Goal: Complete application form

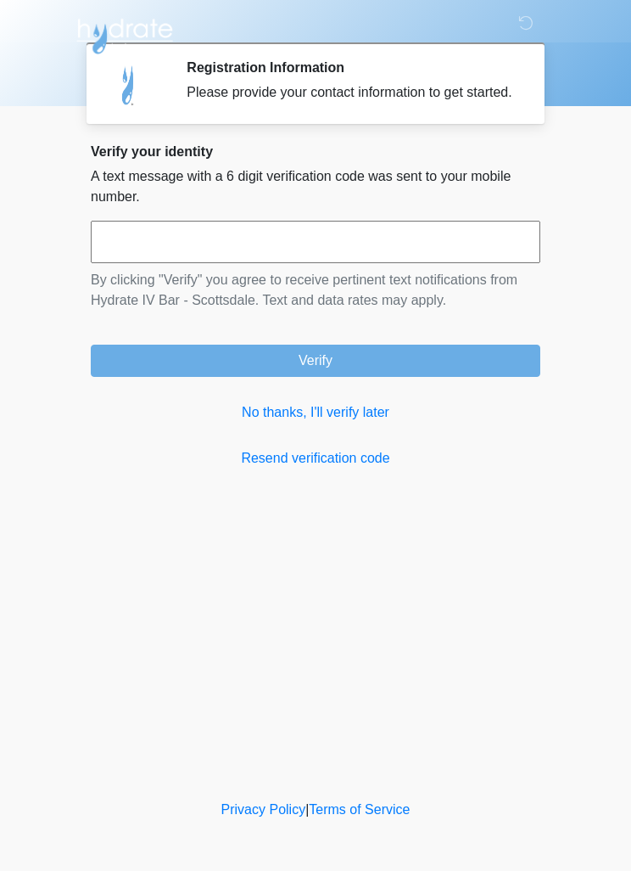
click at [364, 252] on input "text" at bounding box center [316, 242] width 450 height 42
type input "******"
click at [393, 370] on button "Verify" at bounding box center [316, 361] width 450 height 32
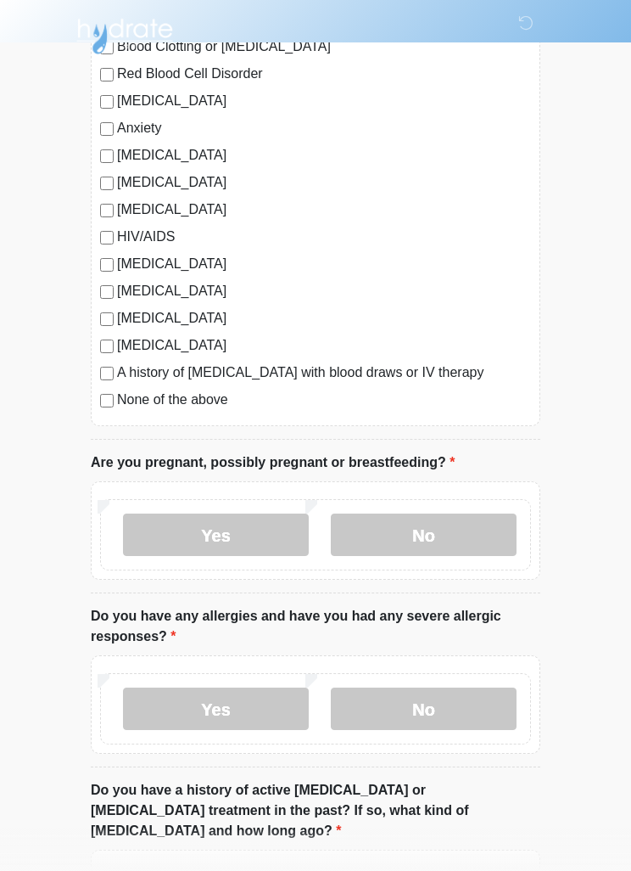
scroll to position [346, 0]
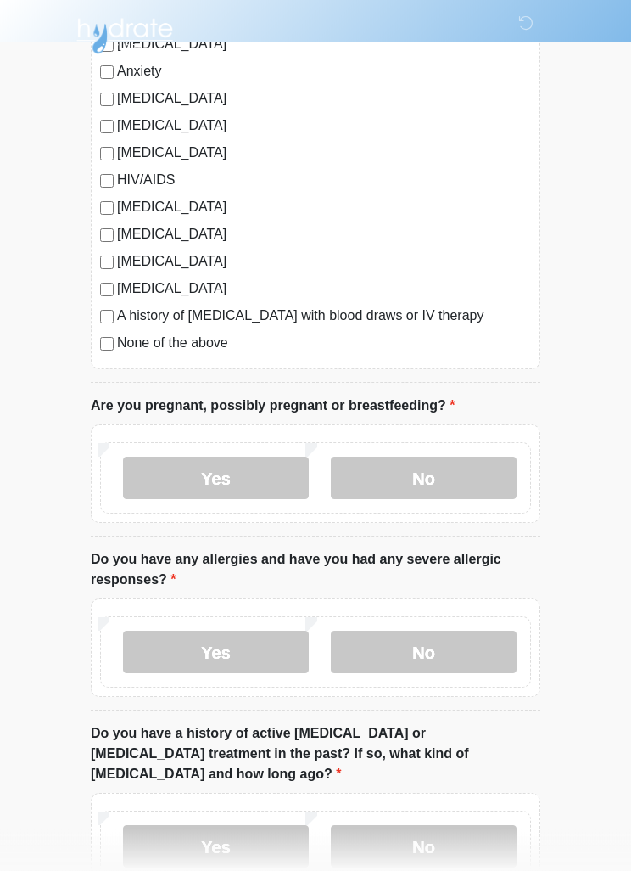
click at [434, 484] on label "No" at bounding box center [424, 478] width 186 height 42
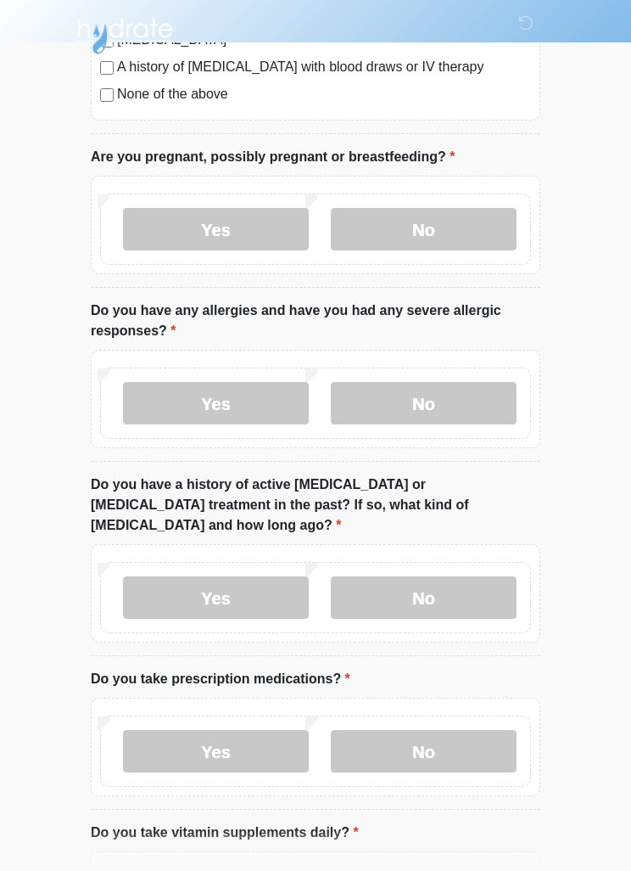
scroll to position [595, 0]
click at [224, 410] on label "Yes" at bounding box center [216, 404] width 186 height 42
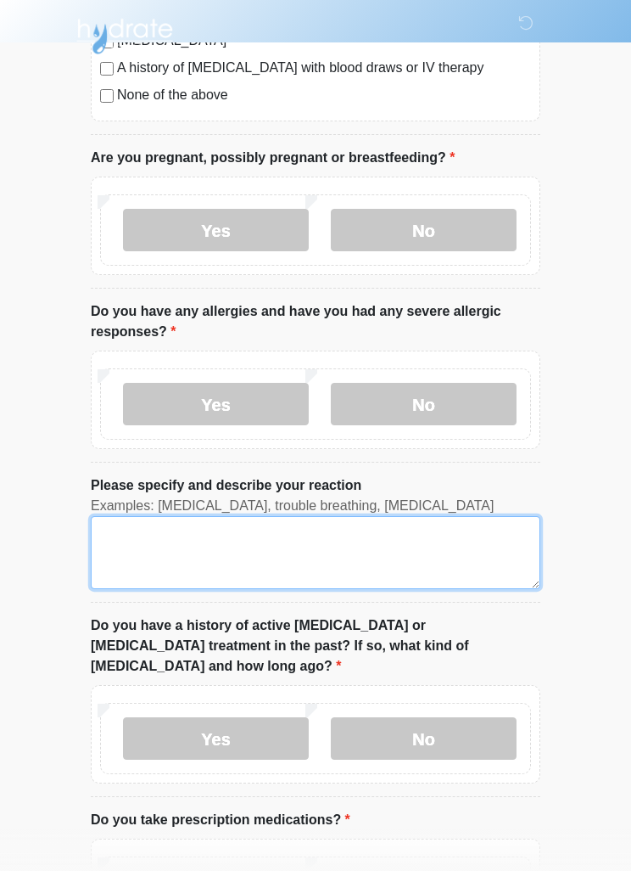
click at [294, 541] on textarea "Please specify and describe your reaction" at bounding box center [316, 552] width 450 height 73
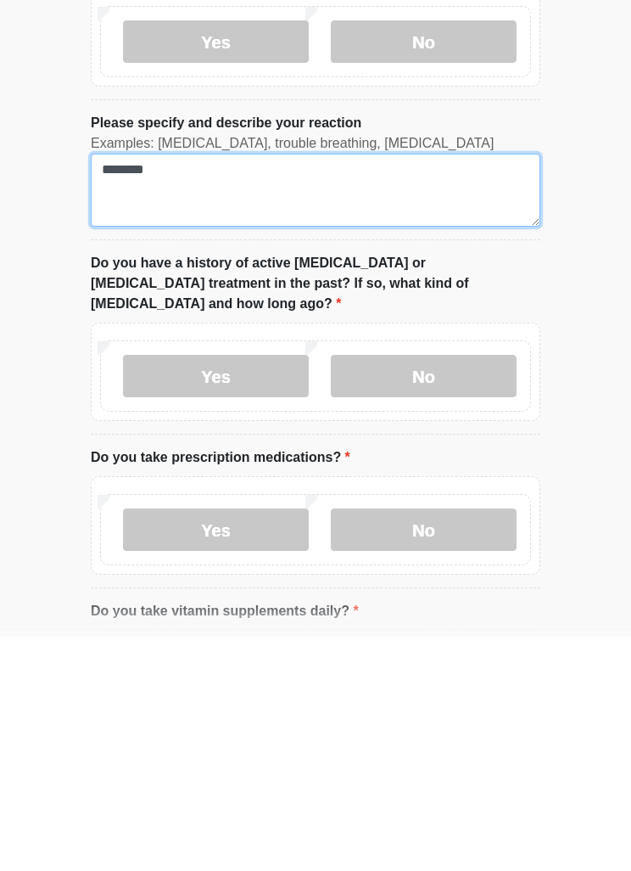
scroll to position [759, 0]
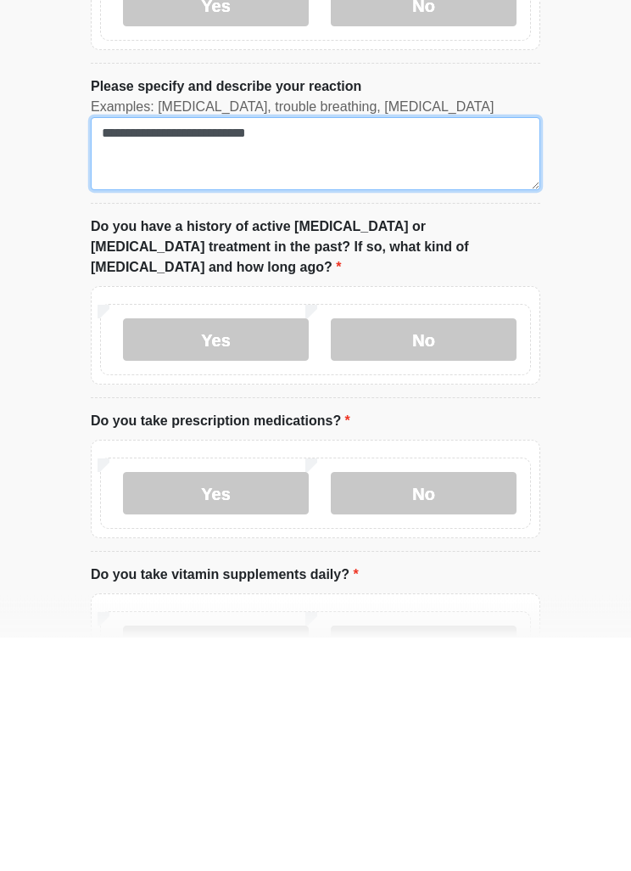
type textarea "**********"
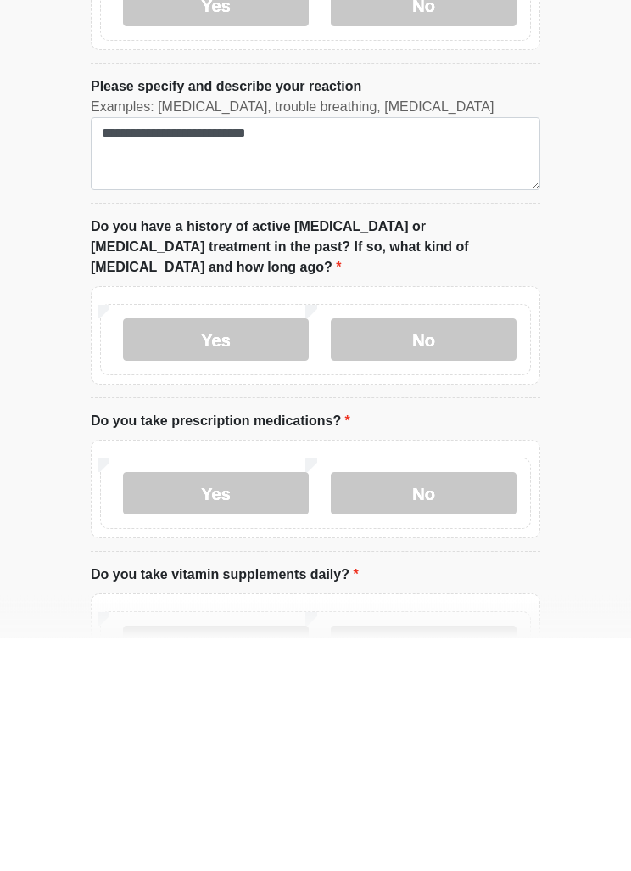
click at [454, 552] on label "No" at bounding box center [424, 573] width 186 height 42
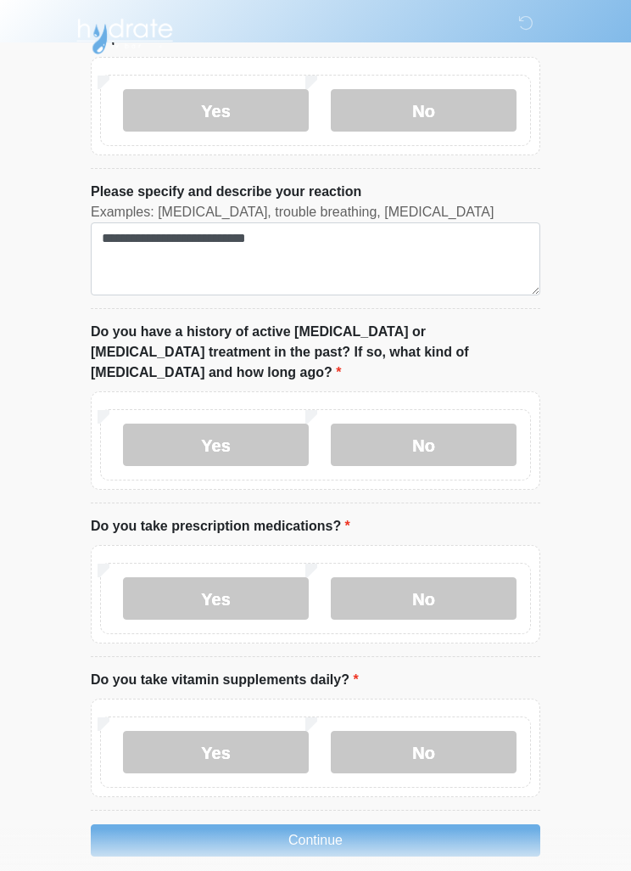
click at [227, 577] on label "Yes" at bounding box center [216, 598] width 186 height 42
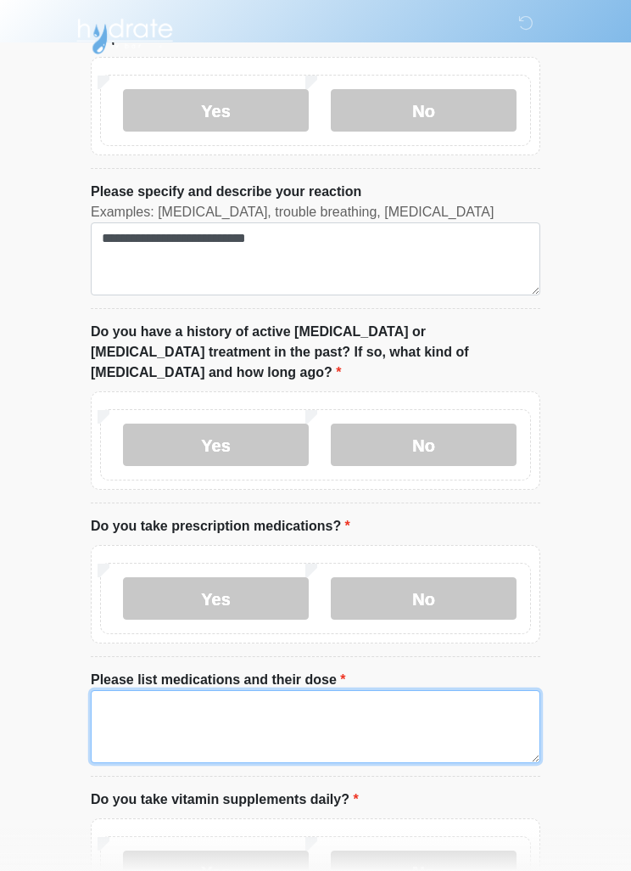
click at [317, 692] on textarea "Please list medications and their dose" at bounding box center [316, 726] width 450 height 73
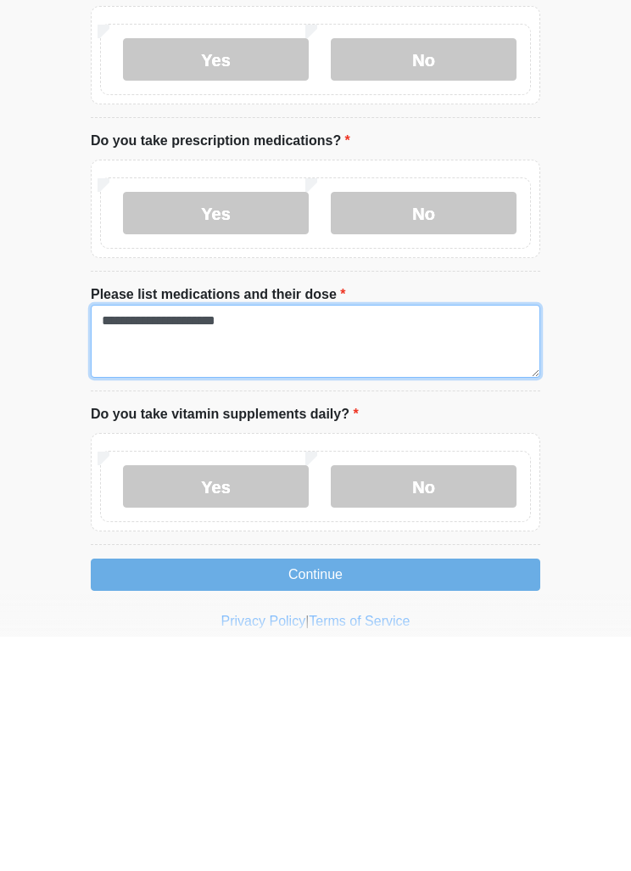
type textarea "**********"
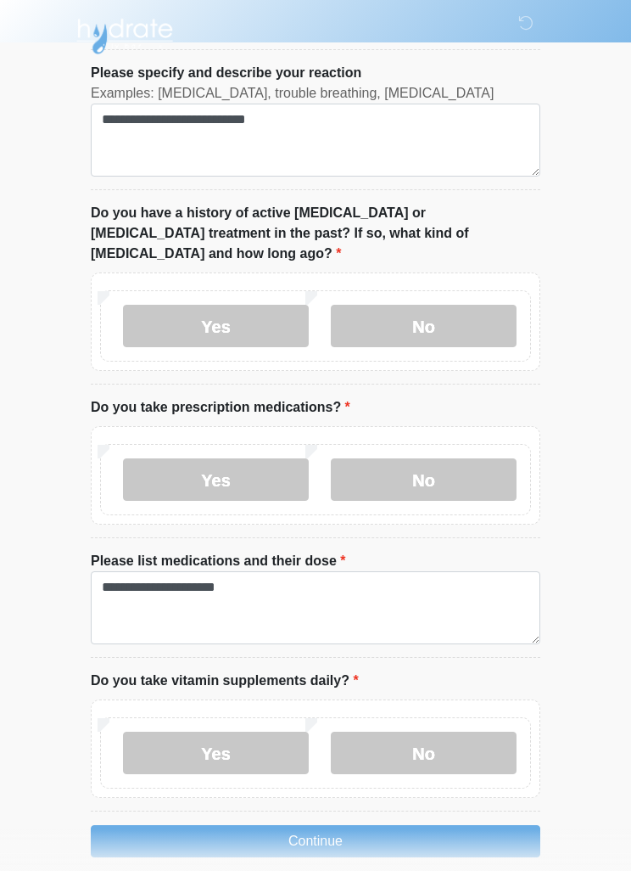
click at [225, 731] on label "Yes" at bounding box center [216, 752] width 186 height 42
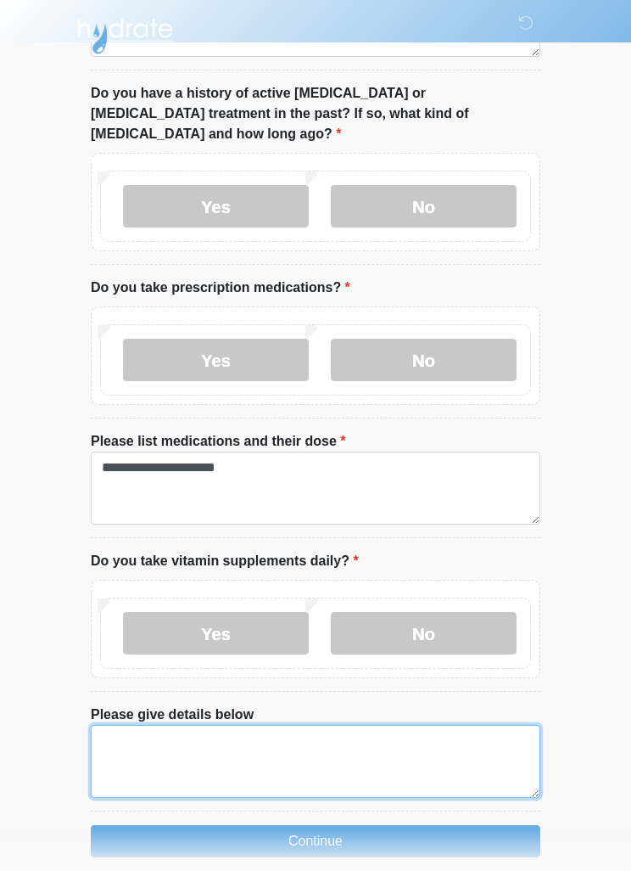
click at [388, 725] on textarea "Please give details below" at bounding box center [316, 761] width 450 height 73
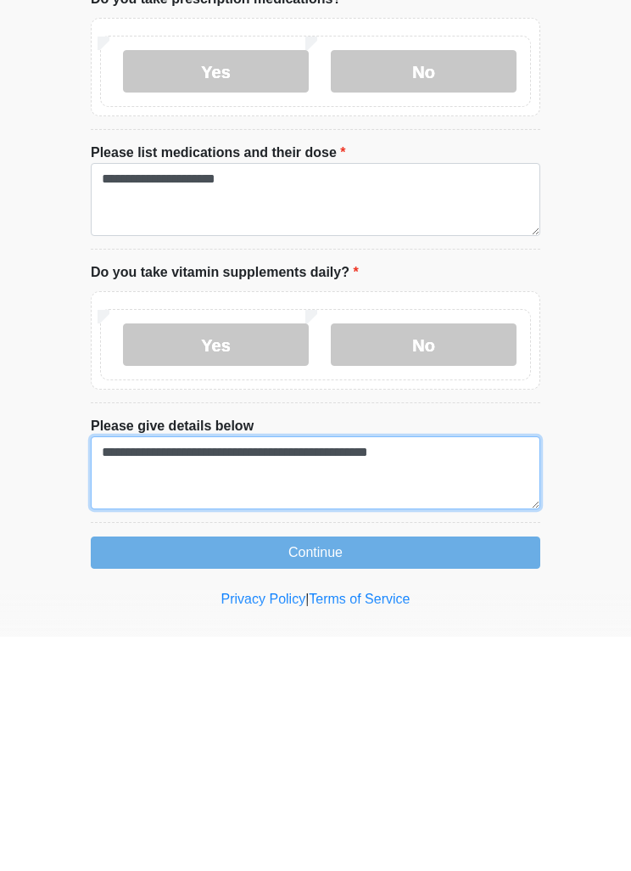
type textarea "**********"
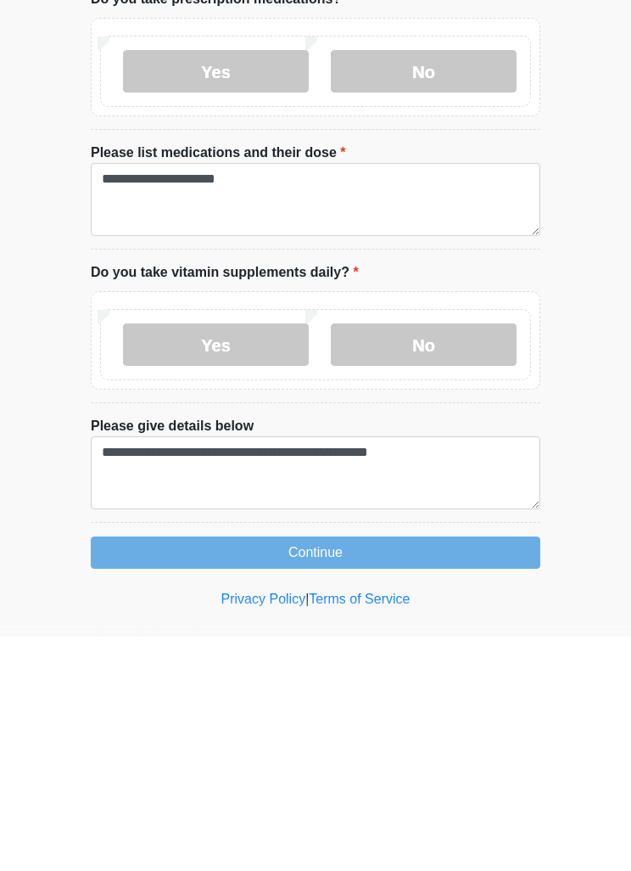
click at [395, 770] on button "Continue" at bounding box center [316, 786] width 450 height 32
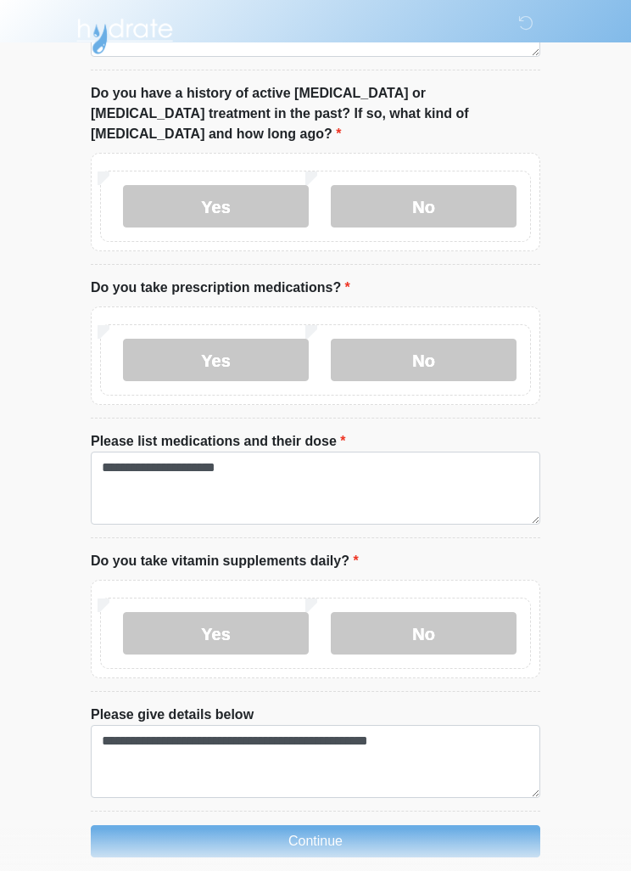
click at [407, 825] on button "Continue" at bounding box center [316, 841] width 450 height 32
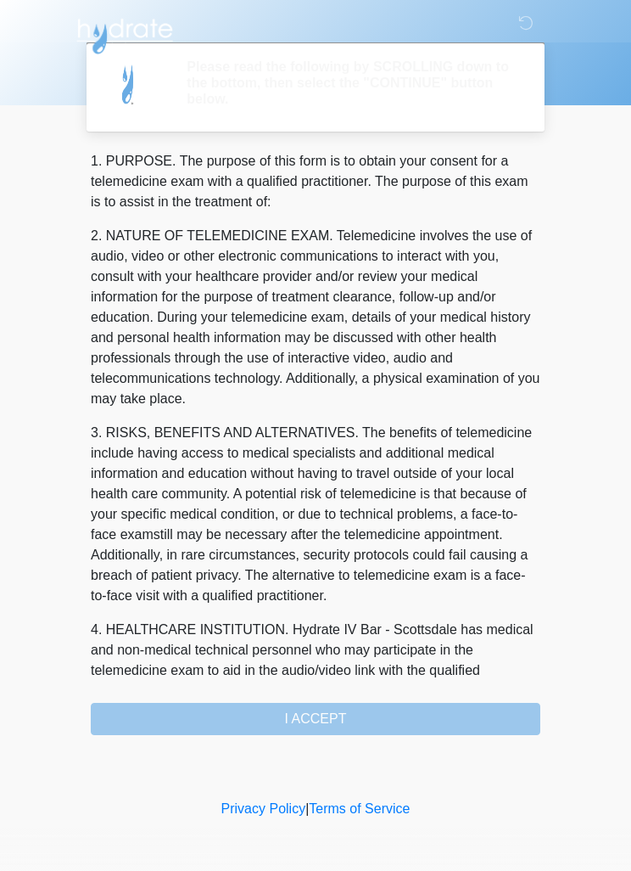
scroll to position [0, 0]
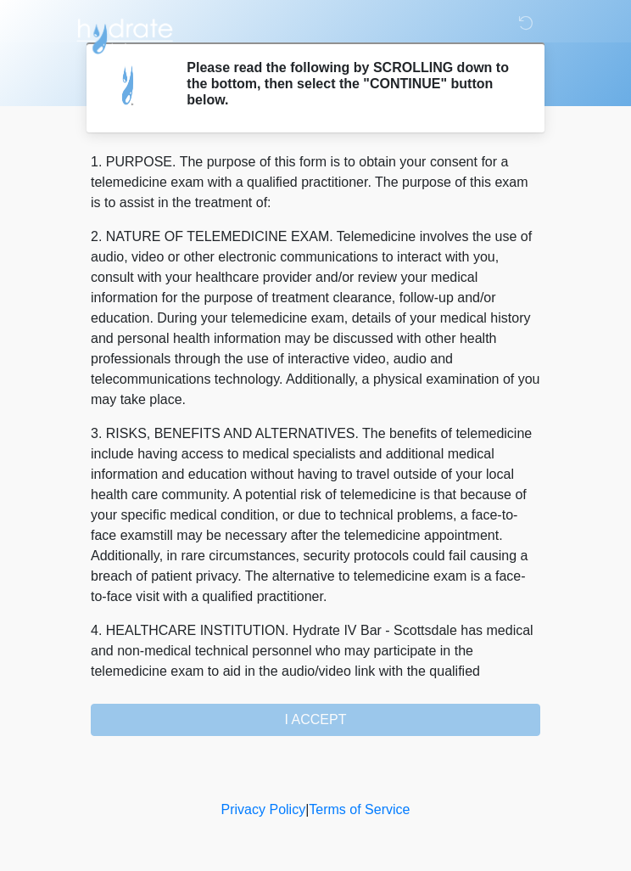
click at [336, 708] on div "1. PURPOSE. The purpose of this form is to obtain your consent for a telemedici…" at bounding box center [316, 444] width 450 height 584
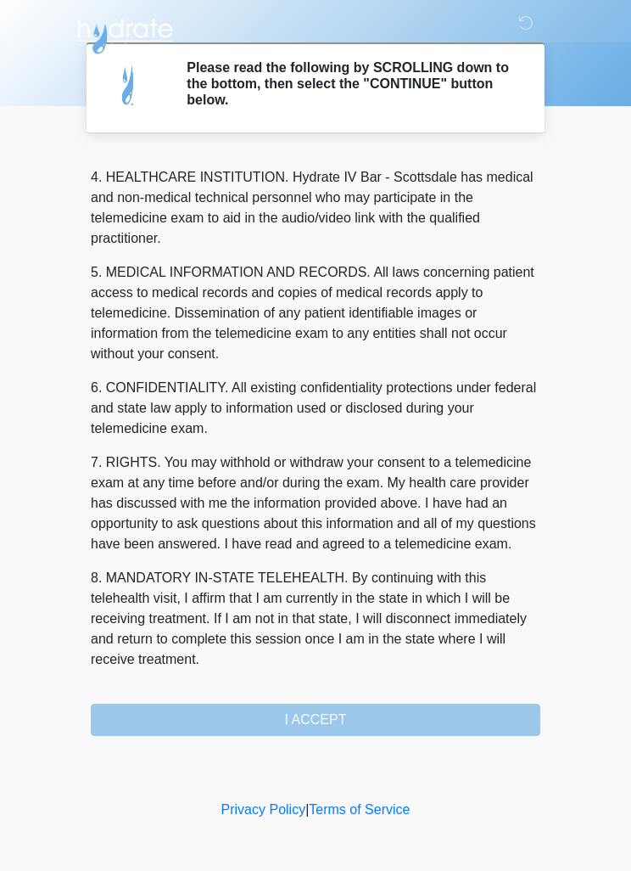
scroll to position [473, 0]
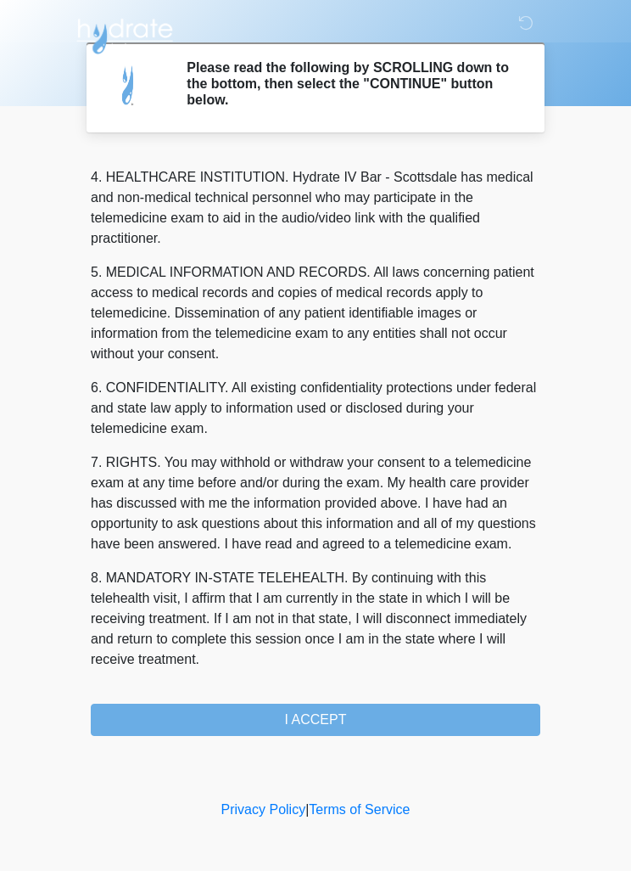
click at [341, 723] on button "I ACCEPT" at bounding box center [316, 719] width 450 height 32
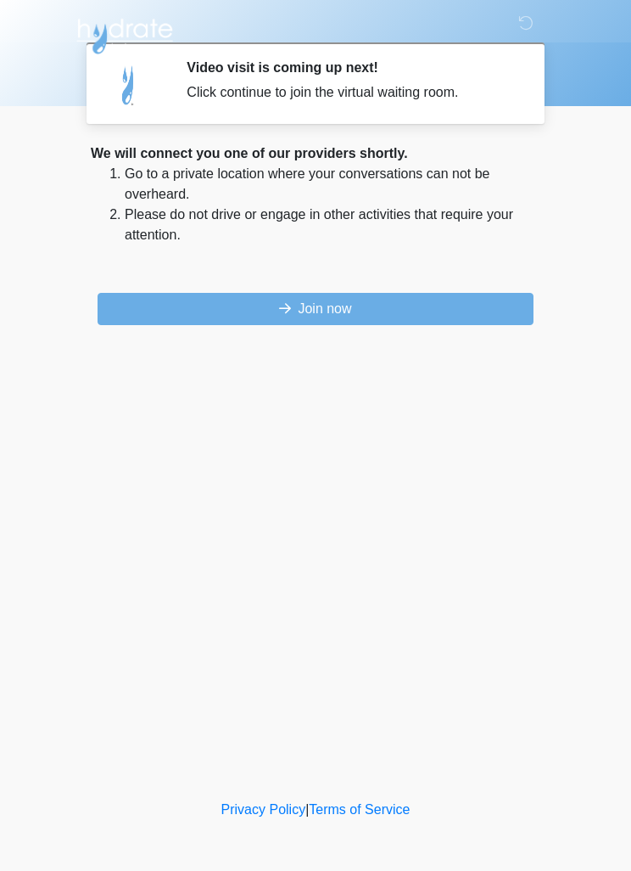
click at [376, 305] on button "Join now" at bounding box center [316, 309] width 436 height 32
